Goal: Information Seeking & Learning: Learn about a topic

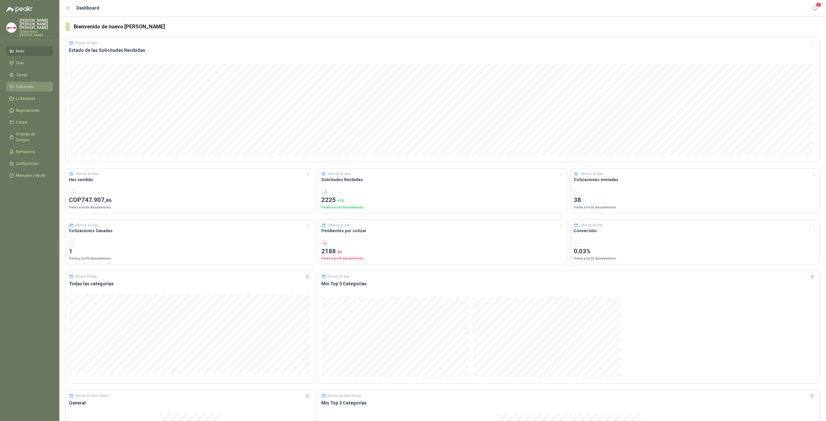
click at [27, 84] on span "Solicitudes" at bounding box center [25, 87] width 18 height 6
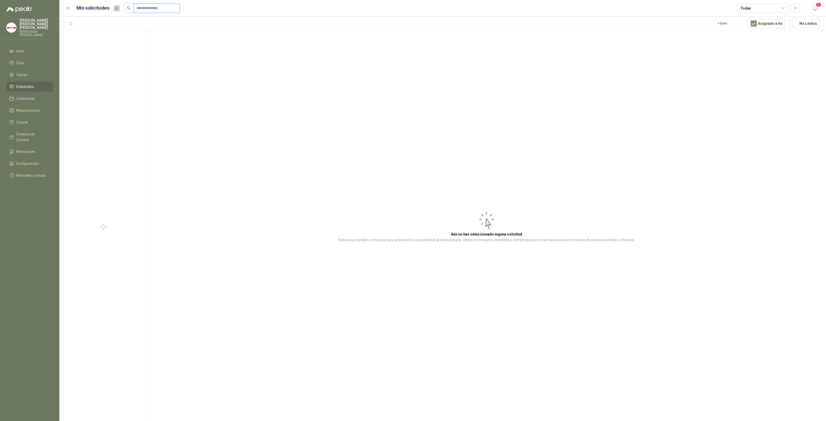
click at [143, 9] on input "text" at bounding box center [154, 8] width 36 height 9
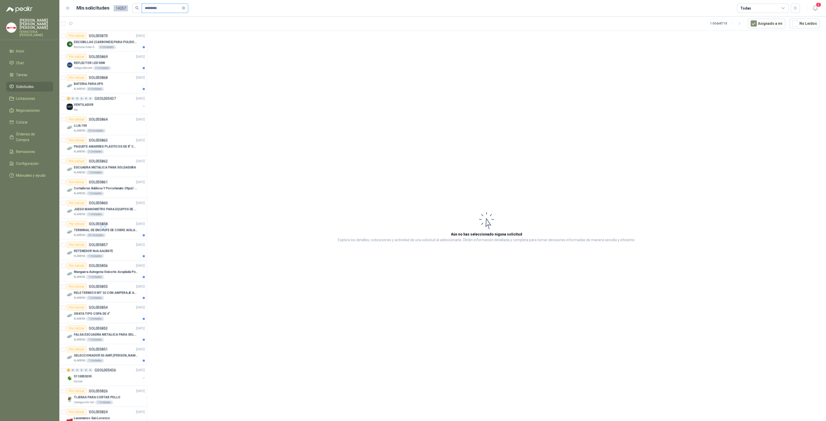
type input "*********"
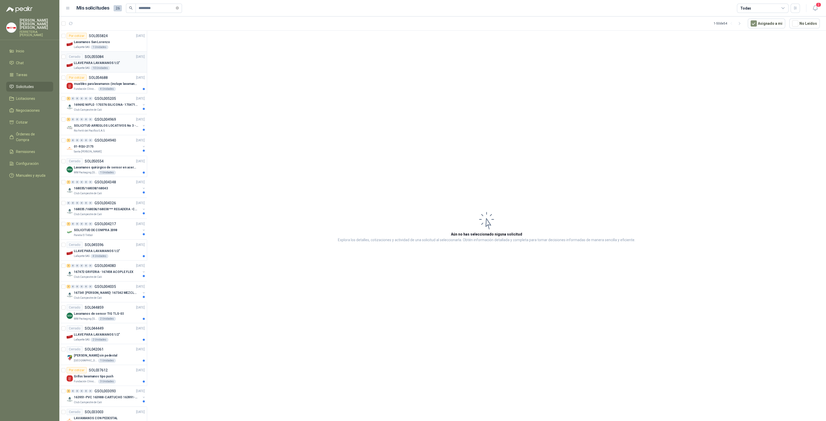
click at [124, 60] on div "LLAVE PARA LAVAMANOS 1/2"" at bounding box center [109, 63] width 71 height 6
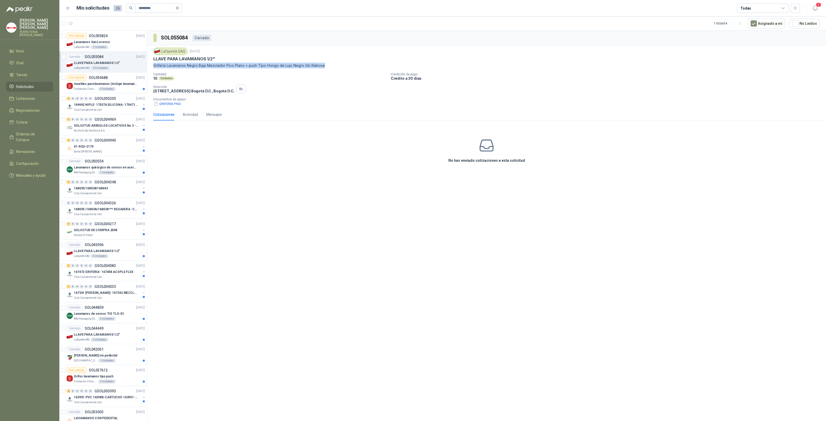
drag, startPoint x: 153, startPoint y: 65, endPoint x: 326, endPoint y: 72, distance: 173.8
click at [326, 67] on div "Lafayette SAS [DATE] LLAVE PARA LAVAMANOS 1/2" Grifería Lavamanos Negro Baja Me…" at bounding box center [486, 76] width 678 height 63
copy p "Grifería Lavamanos Negro Baja Mezclador Pico Plano + push Tipo Hongo de Lujo Ne…"
click at [94, 48] on div "1 Unidades" at bounding box center [100, 47] width 18 height 4
drag, startPoint x: 279, startPoint y: 66, endPoint x: 155, endPoint y: 69, distance: 124.1
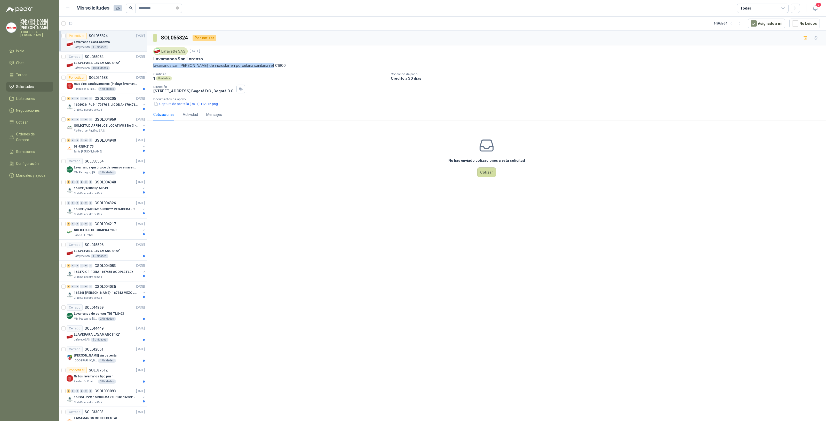
click at [152, 68] on div "Lafayette SAS [DATE] Lavamanos San [PERSON_NAME] lavamanos san [PERSON_NAME] de…" at bounding box center [486, 76] width 678 height 63
copy p "lavamanos san [PERSON_NAME] de incrustar en porcelana sanitaria ref 01900"
click at [428, 165] on div "No has enviado cotizaciones a esta solicitud Cotizar" at bounding box center [486, 158] width 678 height 66
click at [77, 84] on p "muebles para lavamanos (incluye lavamanos)" at bounding box center [106, 84] width 64 height 5
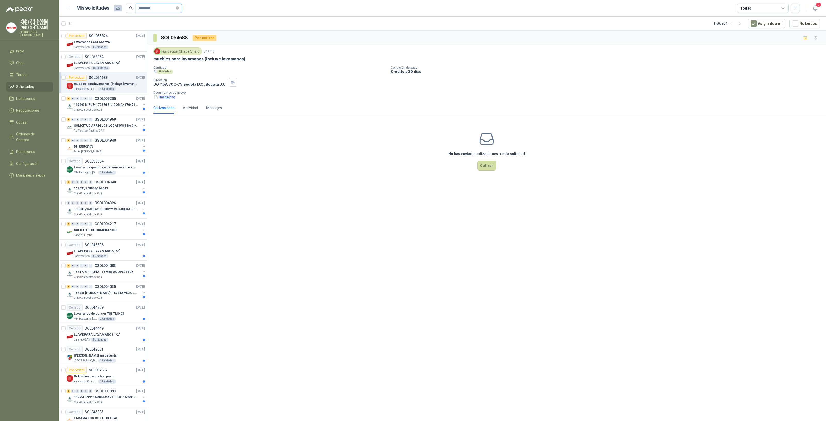
drag, startPoint x: 163, startPoint y: 8, endPoint x: 51, endPoint y: 2, distance: 112.1
click at [51, 1] on div "[PERSON_NAME] FERRETERIA [PERSON_NAME] SAS Inicio Chat Tareas Solicitudes Licit…" at bounding box center [413, 210] width 826 height 421
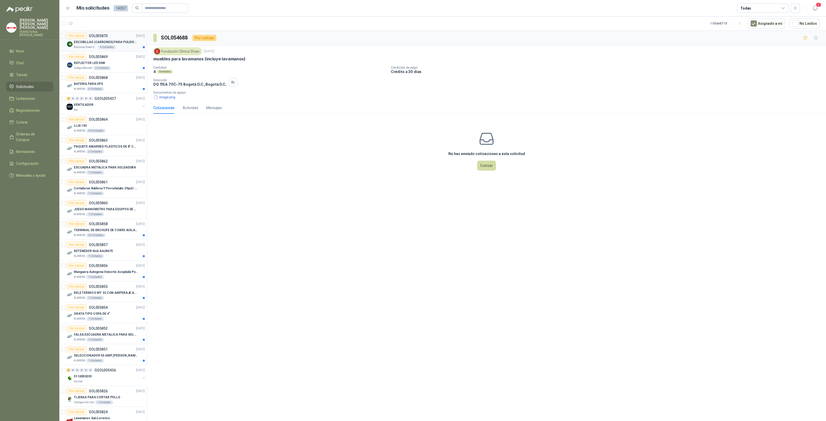
click at [93, 46] on p "BioCosta Green Energy S.A.S" at bounding box center [85, 47] width 23 height 4
click at [96, 66] on div "2 Unidades" at bounding box center [102, 68] width 18 height 4
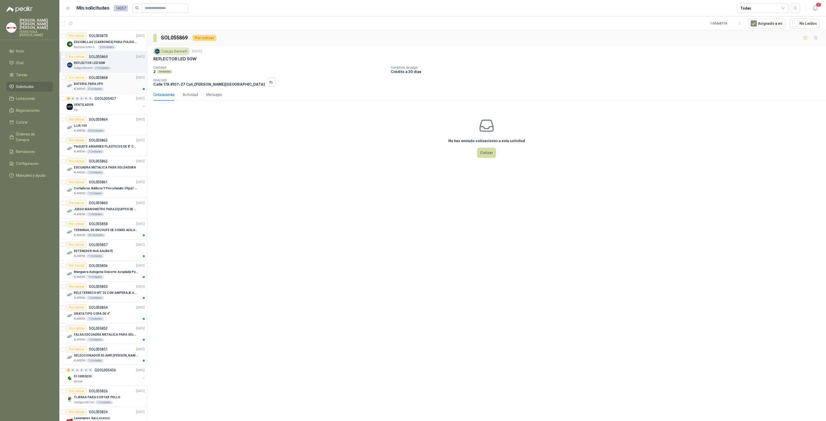
click at [91, 88] on div "4 Unidades" at bounding box center [95, 89] width 18 height 4
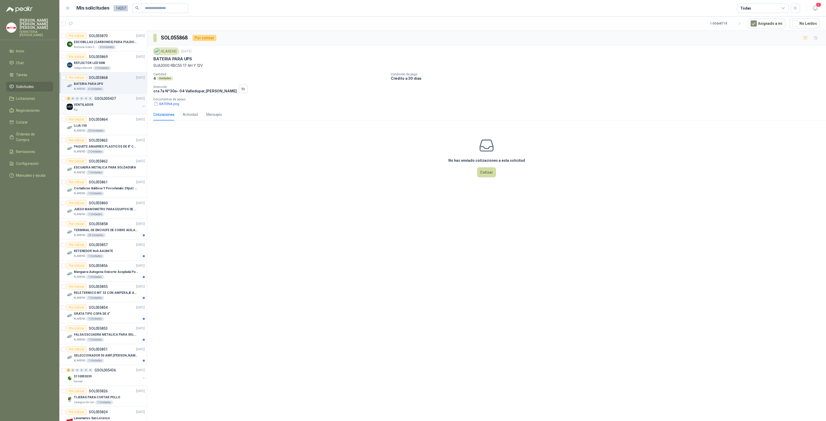
click at [110, 103] on div "VENTILADOR" at bounding box center [107, 105] width 67 height 6
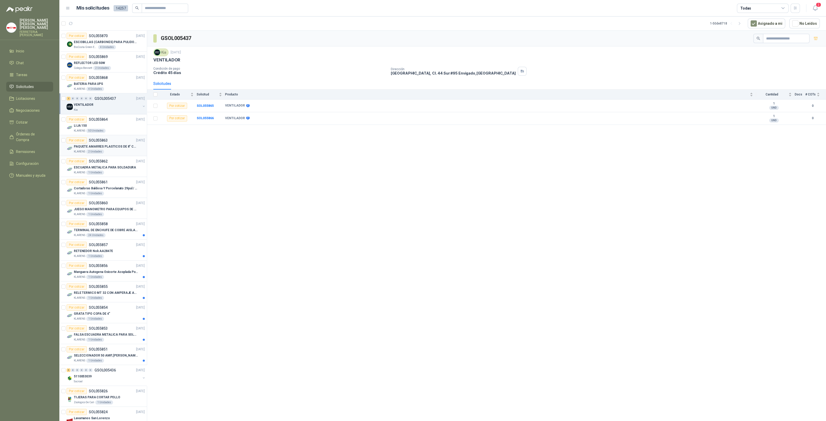
scroll to position [301, 0]
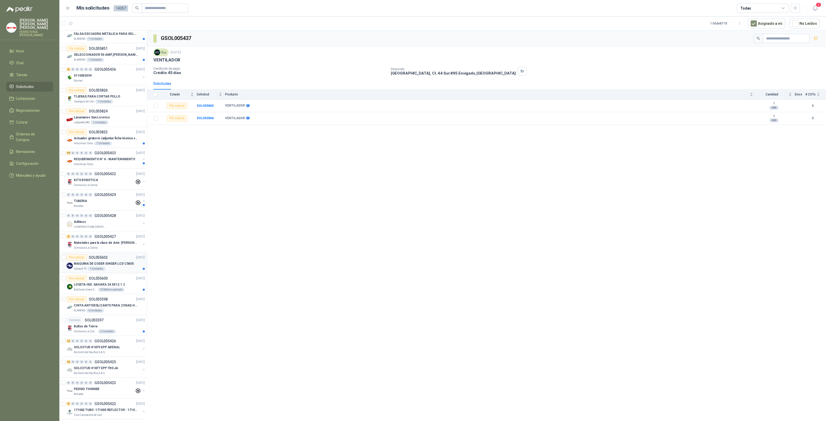
click at [121, 263] on p "MAQUINA DE COSER SINGER LCD C5655" at bounding box center [104, 263] width 60 height 5
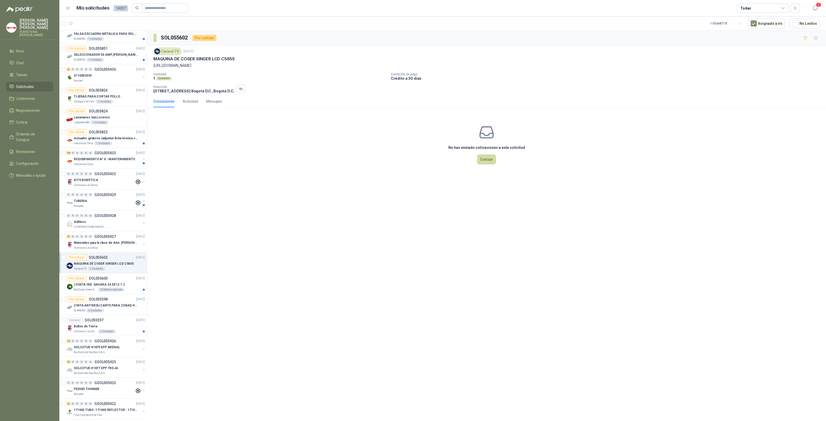
drag, startPoint x: 278, startPoint y: 66, endPoint x: 156, endPoint y: 59, distance: 122.5
click at [153, 58] on div "Caracol TV [DATE] MAQUINA [PERSON_NAME] SINGER LCD C5655 [URL][DOMAIN_NAME]" at bounding box center [486, 57] width 666 height 21
click at [315, 156] on div "No has enviado cotizaciones a esta solicitud Cotizar" at bounding box center [486, 144] width 678 height 66
copy p "[URL][DOMAIN_NAME]"
drag, startPoint x: 337, startPoint y: 67, endPoint x: 152, endPoint y: 69, distance: 185.0
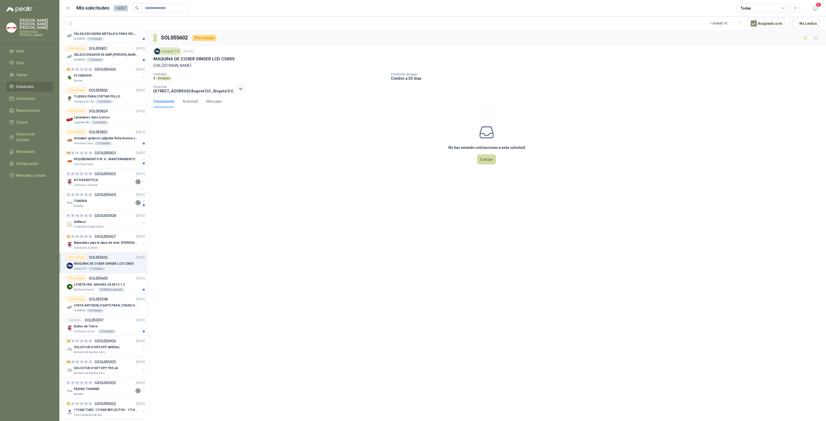
click at [152, 69] on div "Caracol TV [DATE] MAQUINA [PERSON_NAME] SINGER LCD C5655 [URL][DOMAIN_NAME] Can…" at bounding box center [486, 70] width 678 height 50
